Goal: Information Seeking & Learning: Compare options

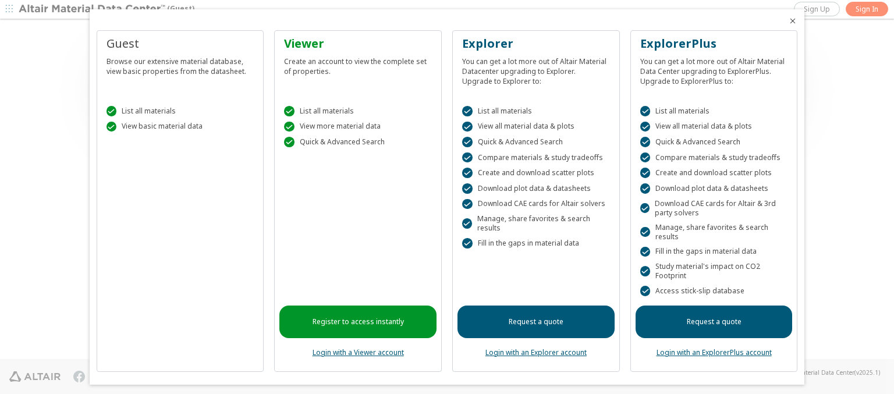
click at [788, 21] on icon "Close" at bounding box center [792, 20] width 9 height 9
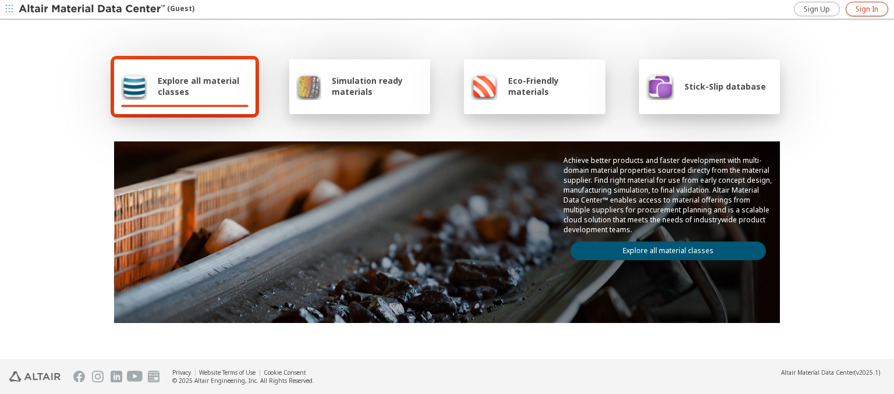
click at [867, 9] on span "Sign In" at bounding box center [867, 9] width 23 height 9
click at [93, 9] on img at bounding box center [93, 9] width 148 height 12
click at [199, 86] on span "Explore all material classes" at bounding box center [203, 86] width 91 height 22
click at [664, 248] on link "Explore all material classes" at bounding box center [669, 251] width 196 height 19
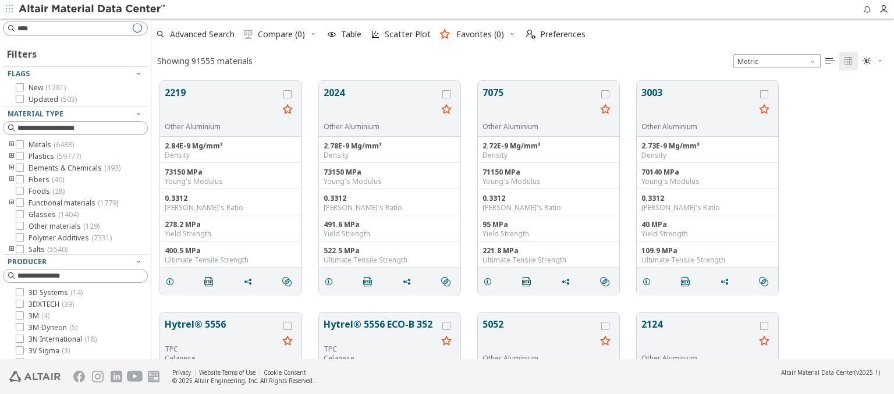
scroll to position [278, 734]
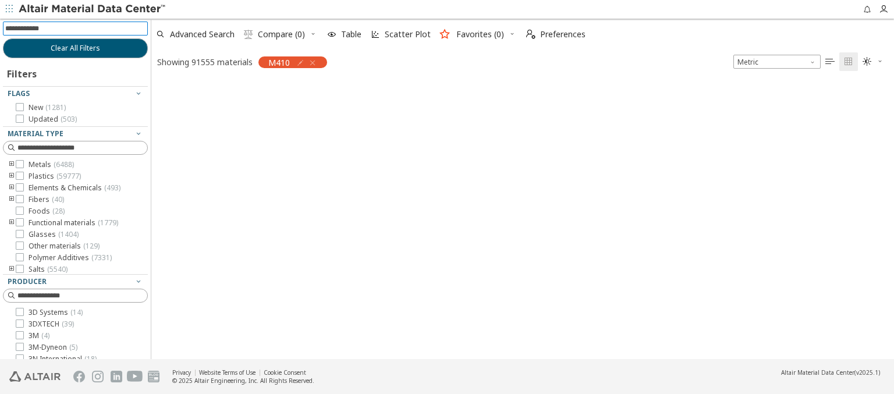
scroll to position [277, 734]
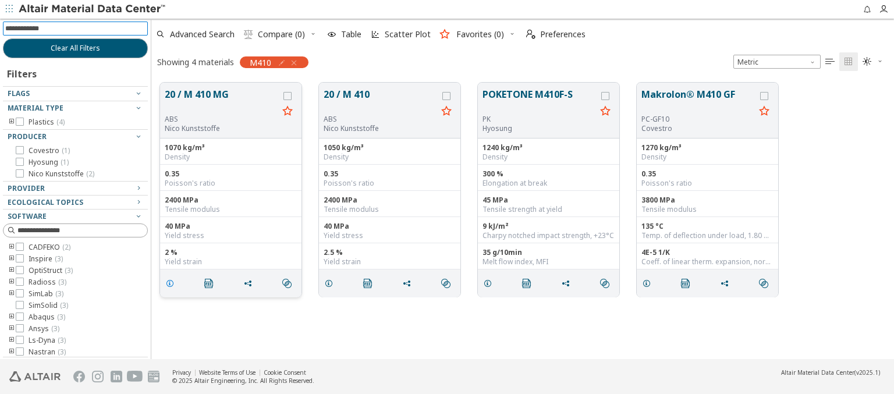
click at [172, 282] on icon "grid" at bounding box center [169, 283] width 9 height 9
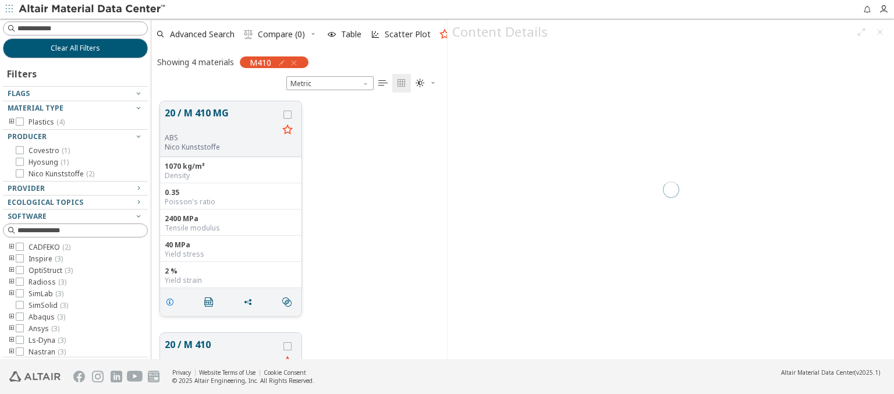
scroll to position [258, 286]
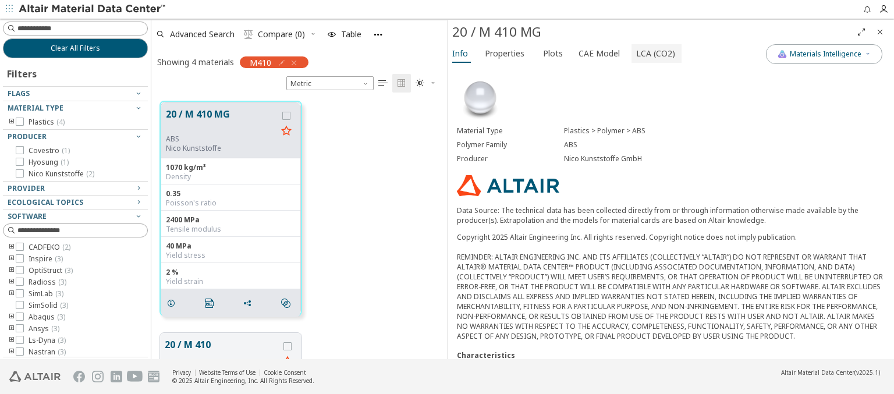
click at [649, 53] on span "LCA (CO2)" at bounding box center [655, 53] width 39 height 19
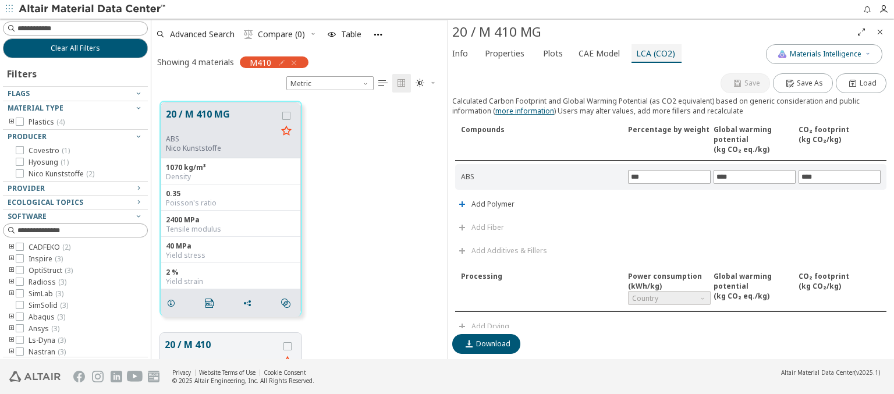
scroll to position [128, 0]
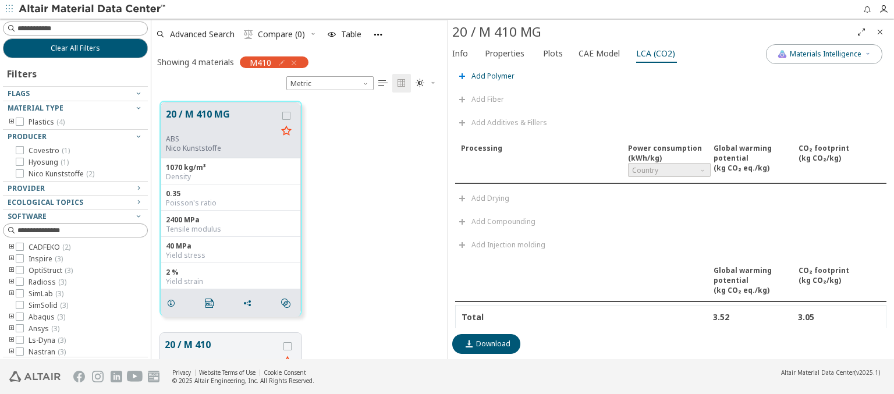
click at [492, 73] on span "Add Polymer" at bounding box center [493, 76] width 43 height 7
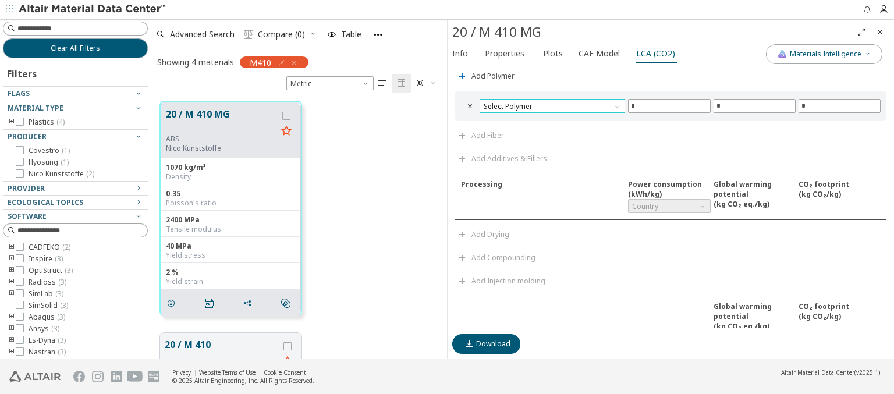
click at [551, 103] on span "Select Polymer" at bounding box center [553, 106] width 146 height 14
click at [550, 117] on span "PA6" at bounding box center [550, 118] width 133 height 8
click at [551, 103] on span "PA6" at bounding box center [553, 106] width 146 height 14
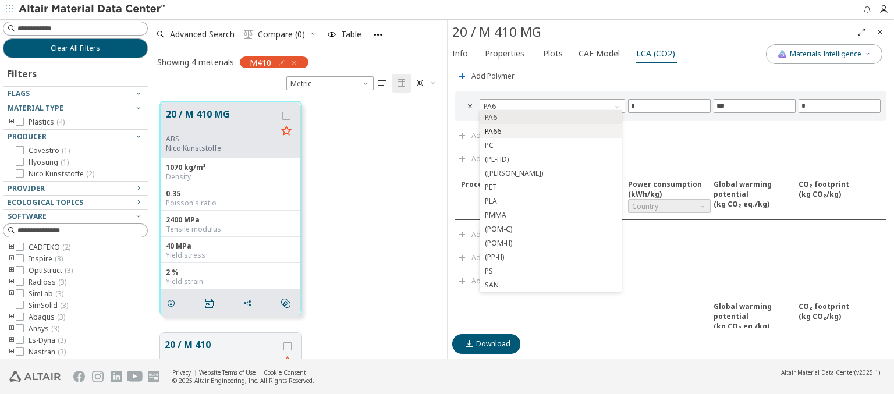
click at [550, 131] on span "PA66" at bounding box center [550, 132] width 133 height 8
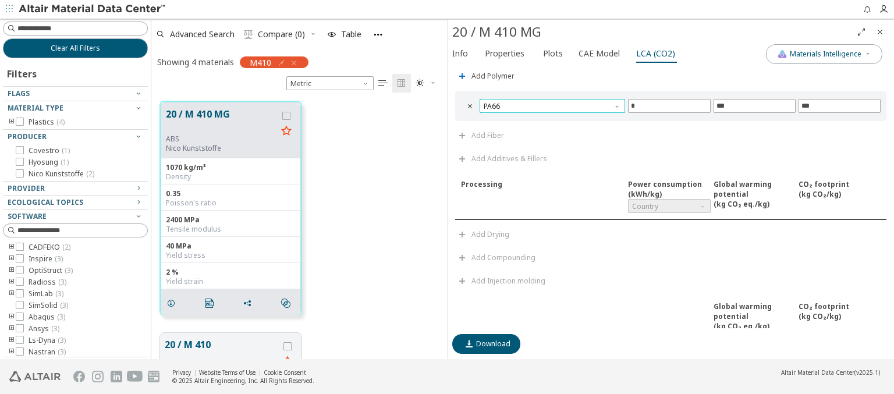
click at [551, 103] on span "PA66" at bounding box center [553, 106] width 146 height 14
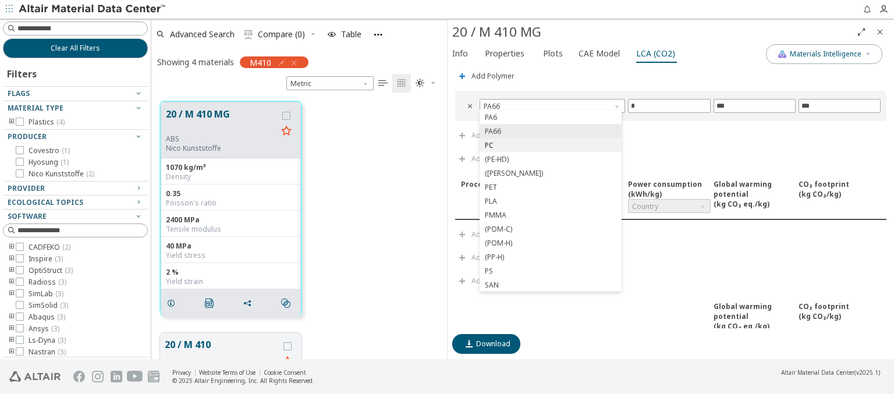
click at [550, 145] on span "PC" at bounding box center [550, 145] width 133 height 8
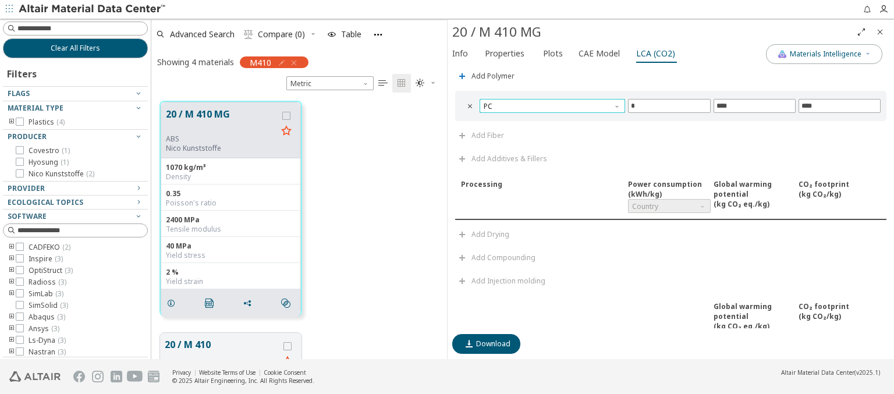
click at [551, 103] on span "PC" at bounding box center [553, 106] width 146 height 14
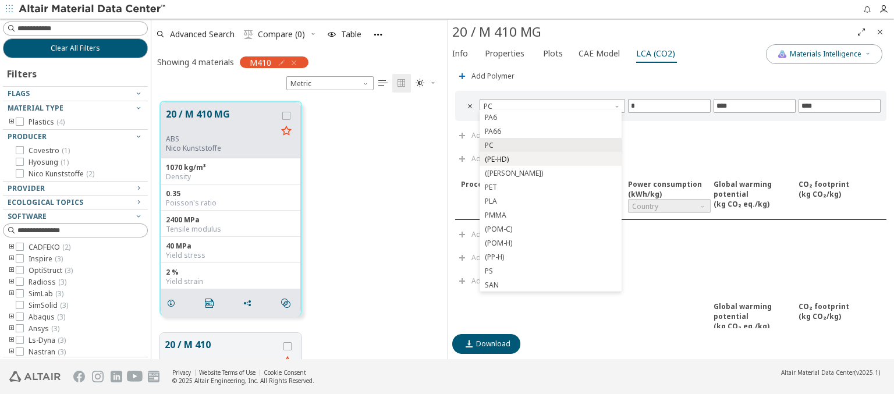
click at [550, 159] on span "(PE-HD)" at bounding box center [550, 159] width 133 height 8
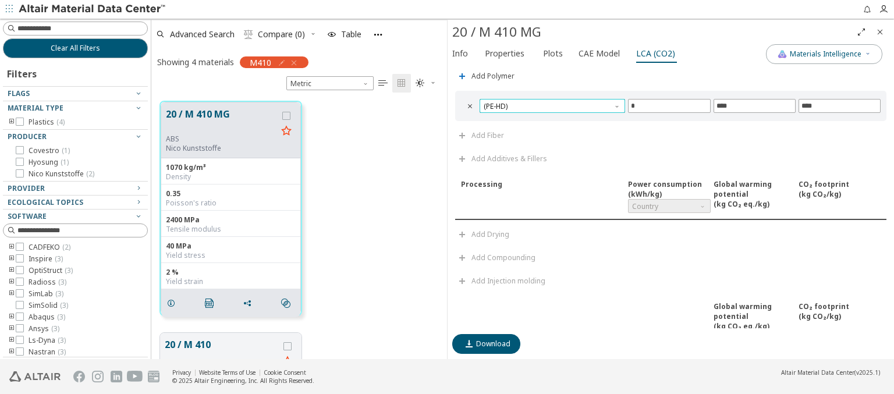
click at [551, 103] on span "(PE-HD)" at bounding box center [553, 106] width 146 height 14
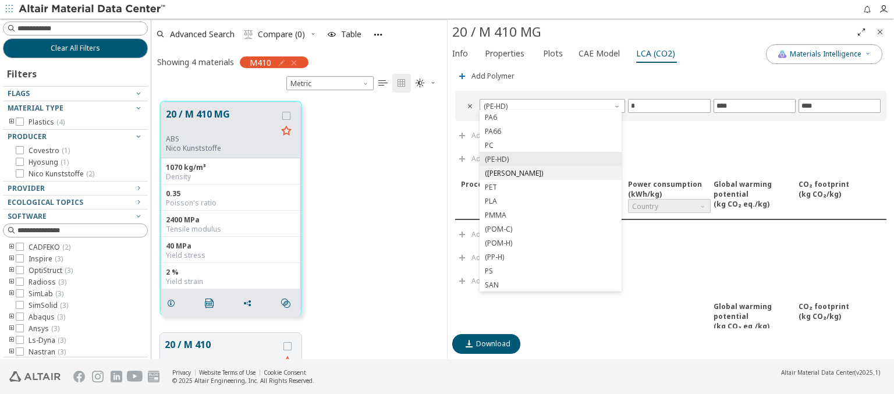
click at [550, 173] on span "(PE-LD)" at bounding box center [550, 173] width 133 height 8
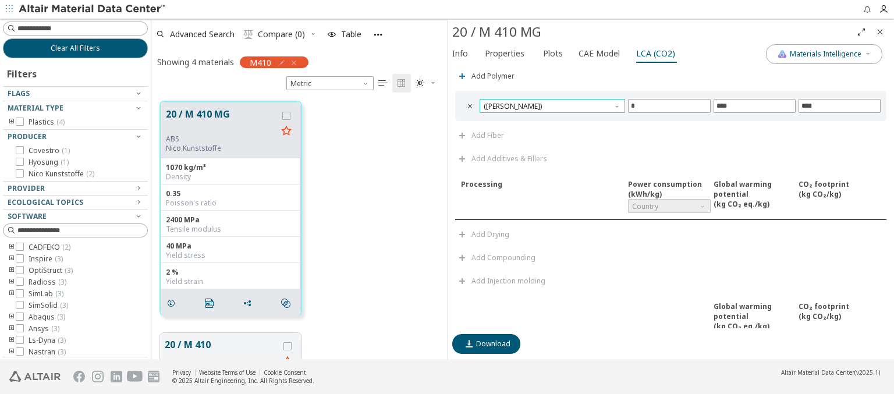
click at [551, 103] on span "(PE-LD)" at bounding box center [553, 106] width 146 height 14
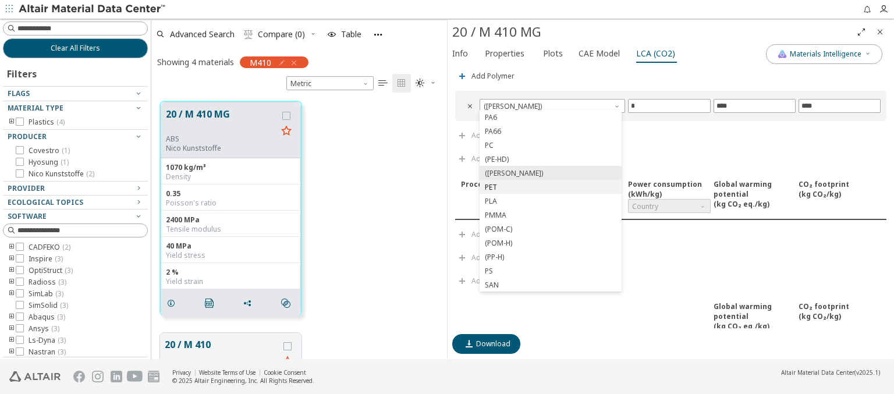
click at [550, 187] on span "PET" at bounding box center [550, 187] width 133 height 8
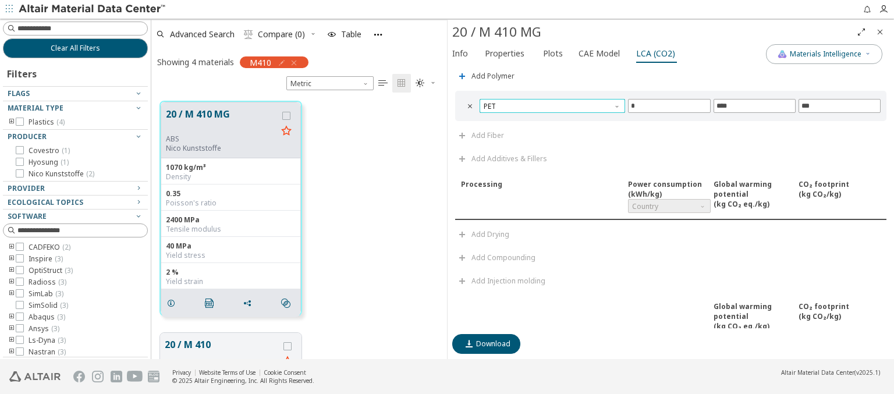
click at [551, 103] on span "PET" at bounding box center [553, 106] width 146 height 14
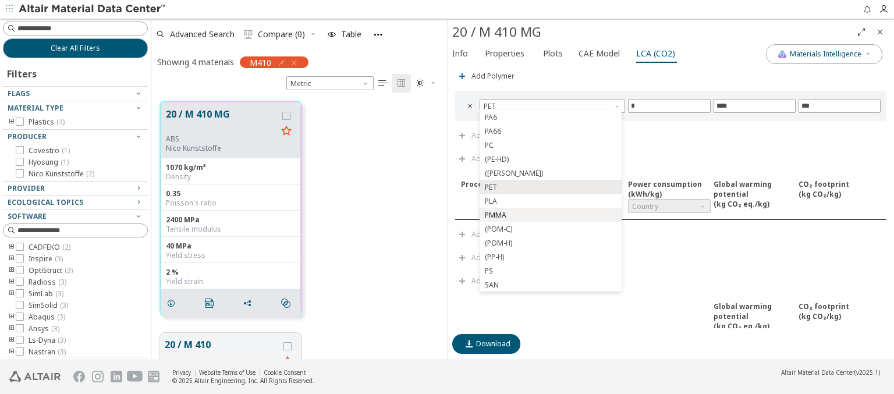
click at [550, 215] on span "PMMA" at bounding box center [550, 215] width 133 height 8
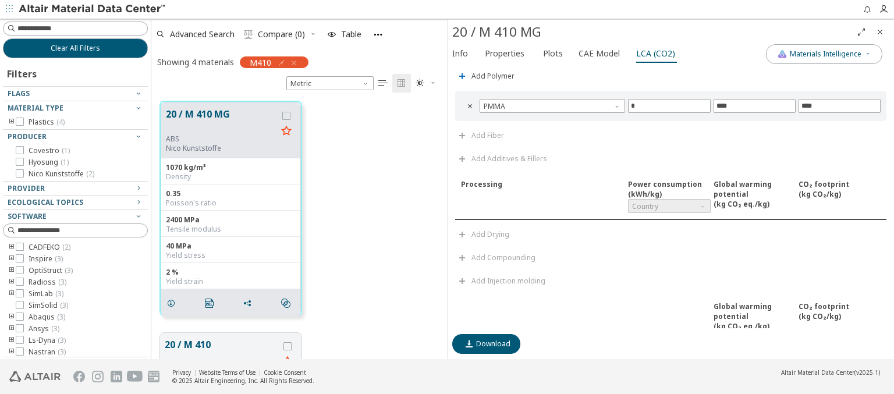
click at [93, 9] on img at bounding box center [93, 9] width 148 height 12
